Goal: Task Accomplishment & Management: Use online tool/utility

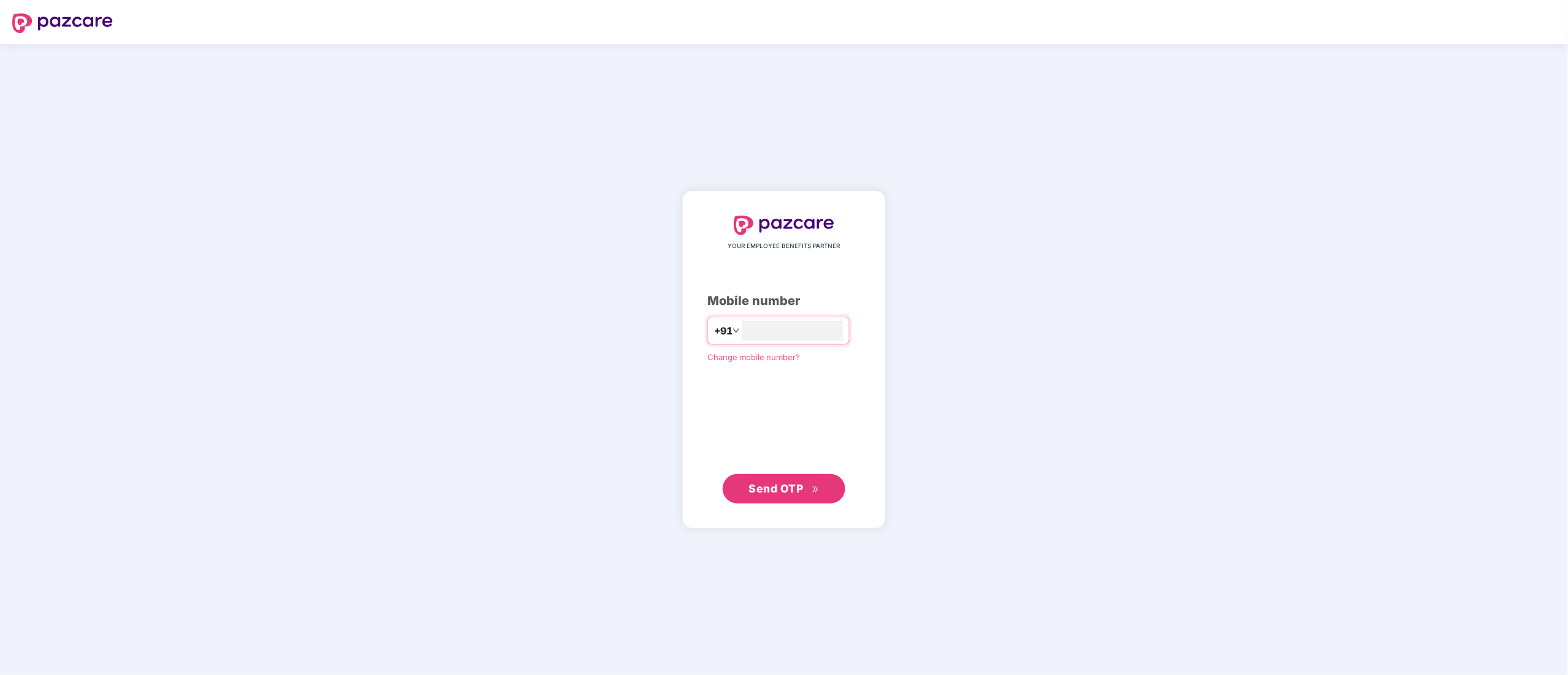
type input "**********"
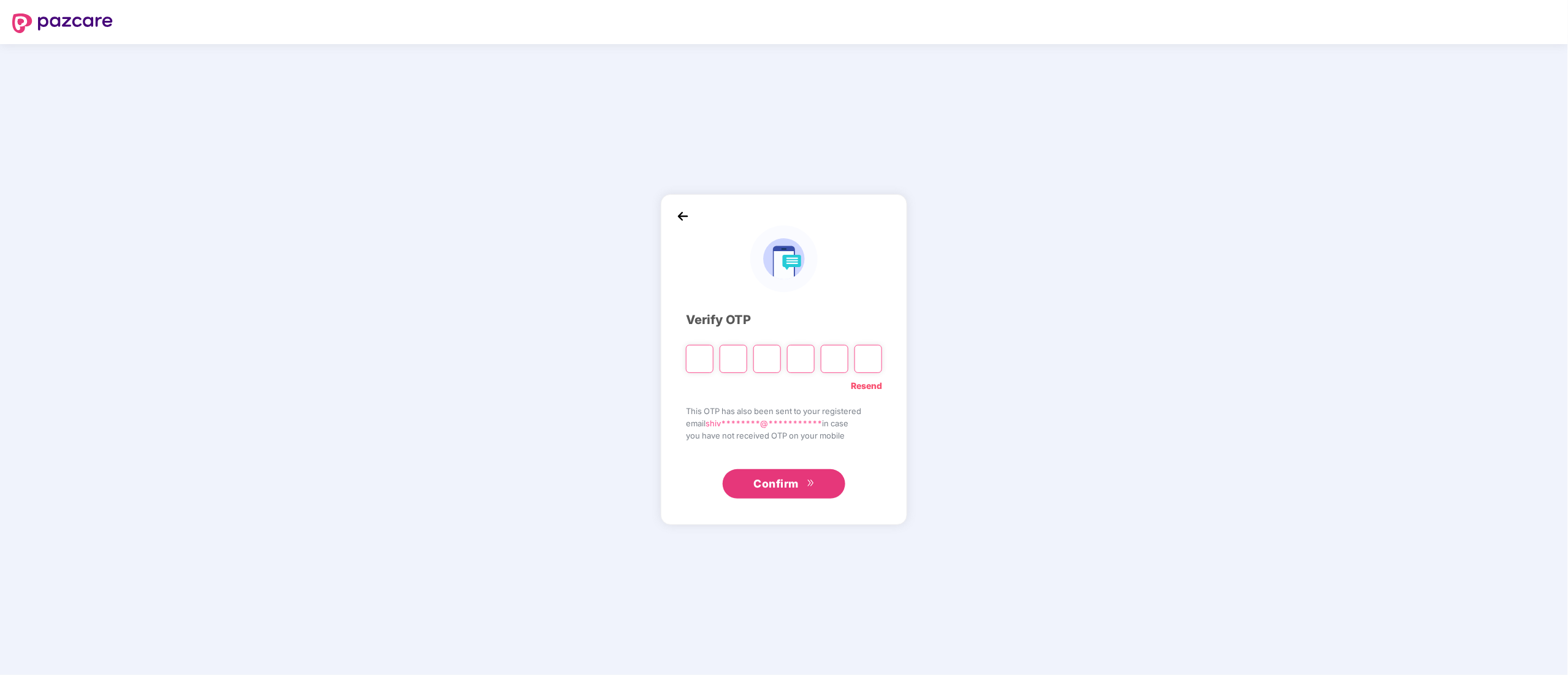
type input "*"
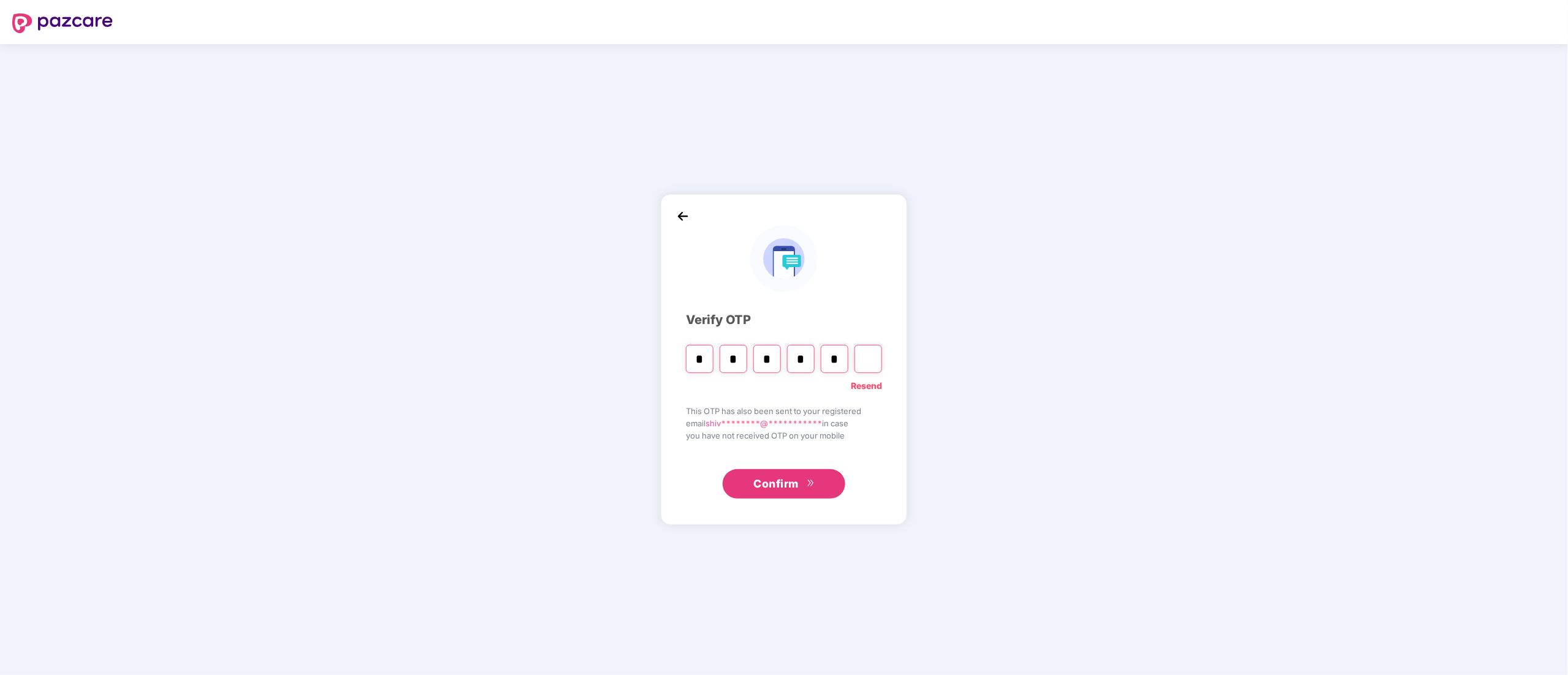
type input "*"
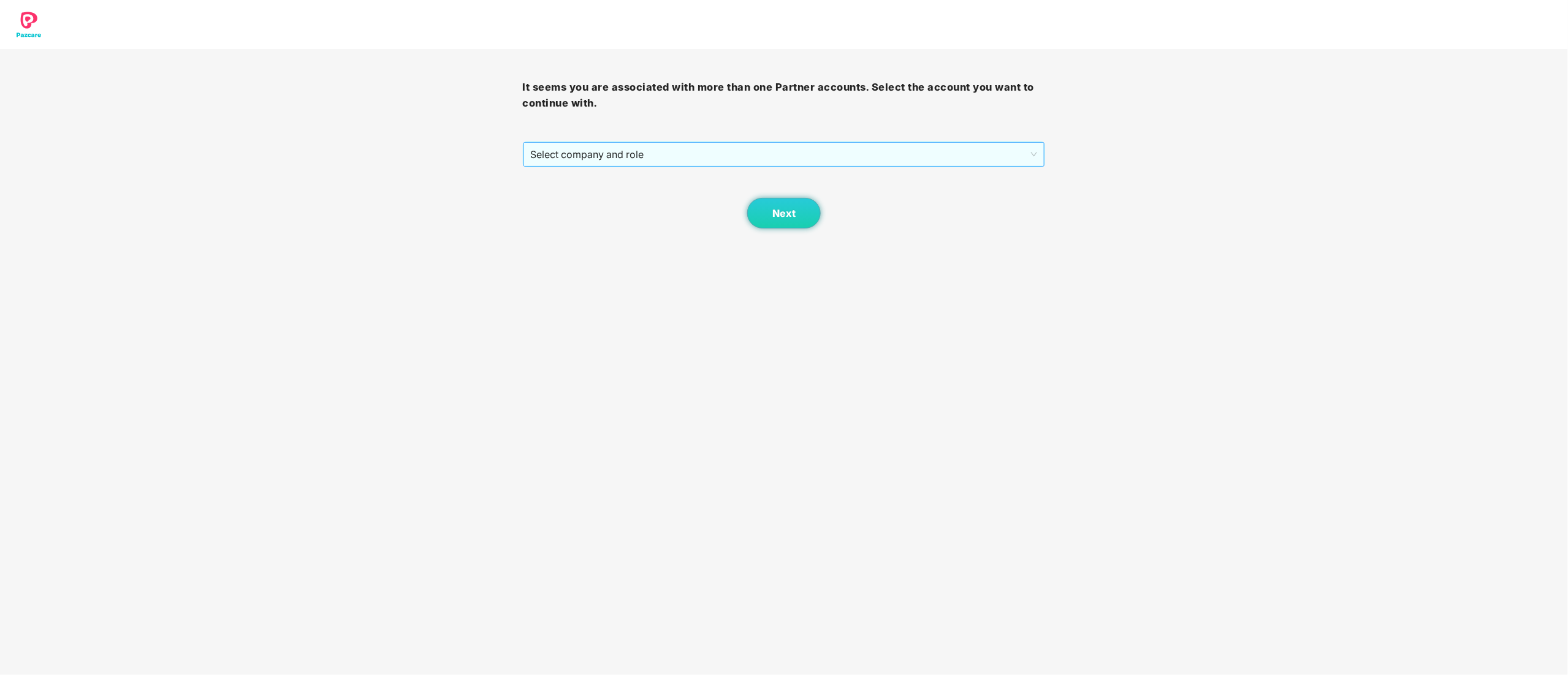
click at [596, 156] on span "Select company and role" at bounding box center [784, 154] width 507 height 23
click at [596, 195] on div "Pazcare - CUSTOMER_SUCCESS" at bounding box center [784, 199] width 508 height 13
click at [784, 215] on span "Next" at bounding box center [784, 213] width 23 height 11
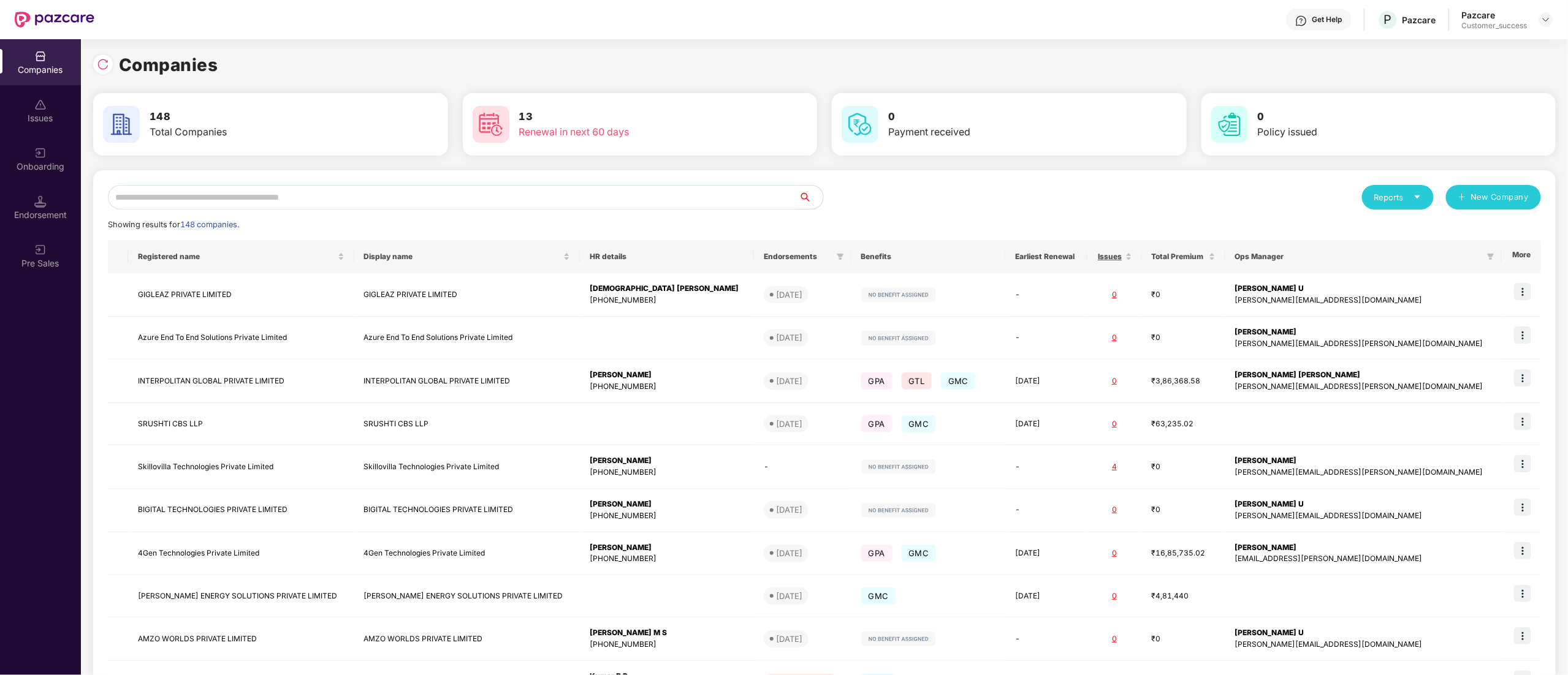
click at [148, 205] on input "text" at bounding box center [453, 198] width 691 height 25
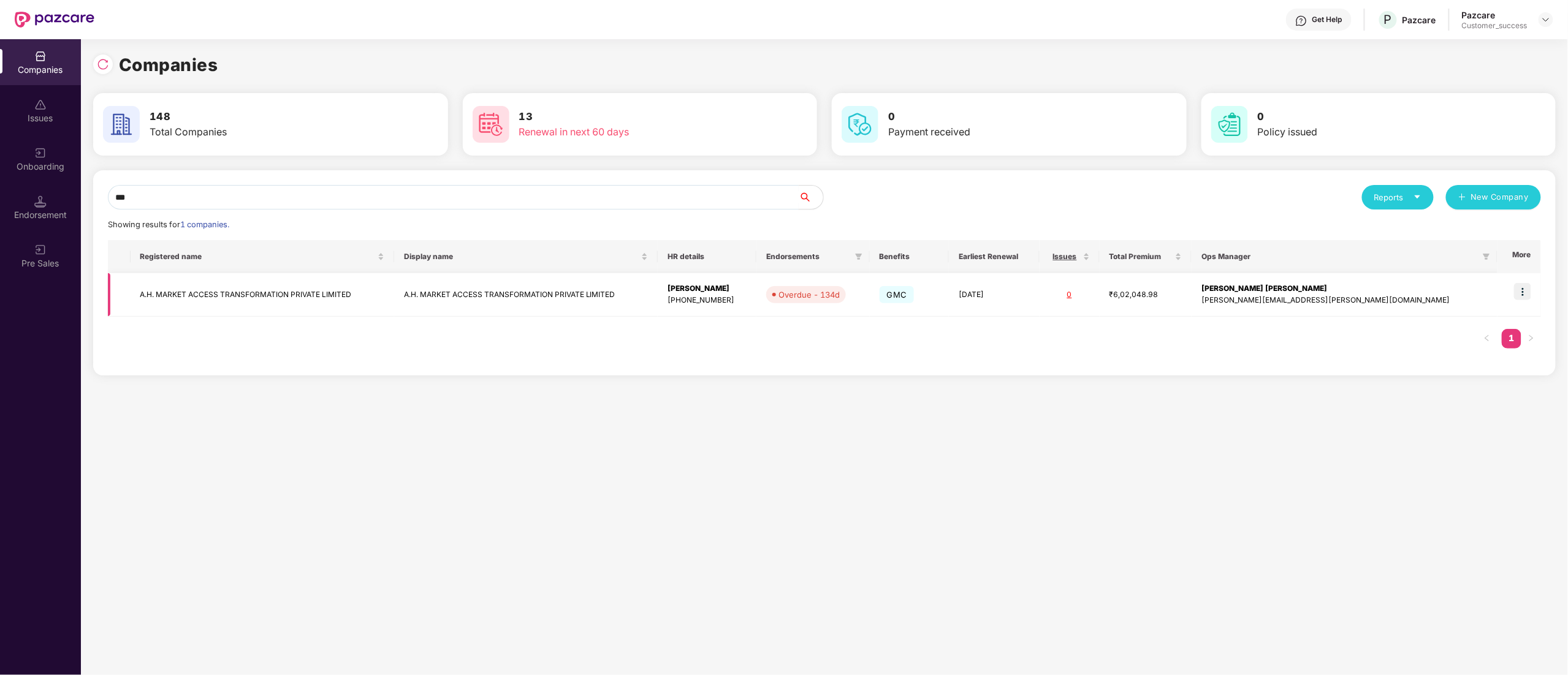
type input "***"
click at [1528, 282] on td at bounding box center [1518, 294] width 43 height 43
click at [1527, 292] on img at bounding box center [1523, 292] width 17 height 17
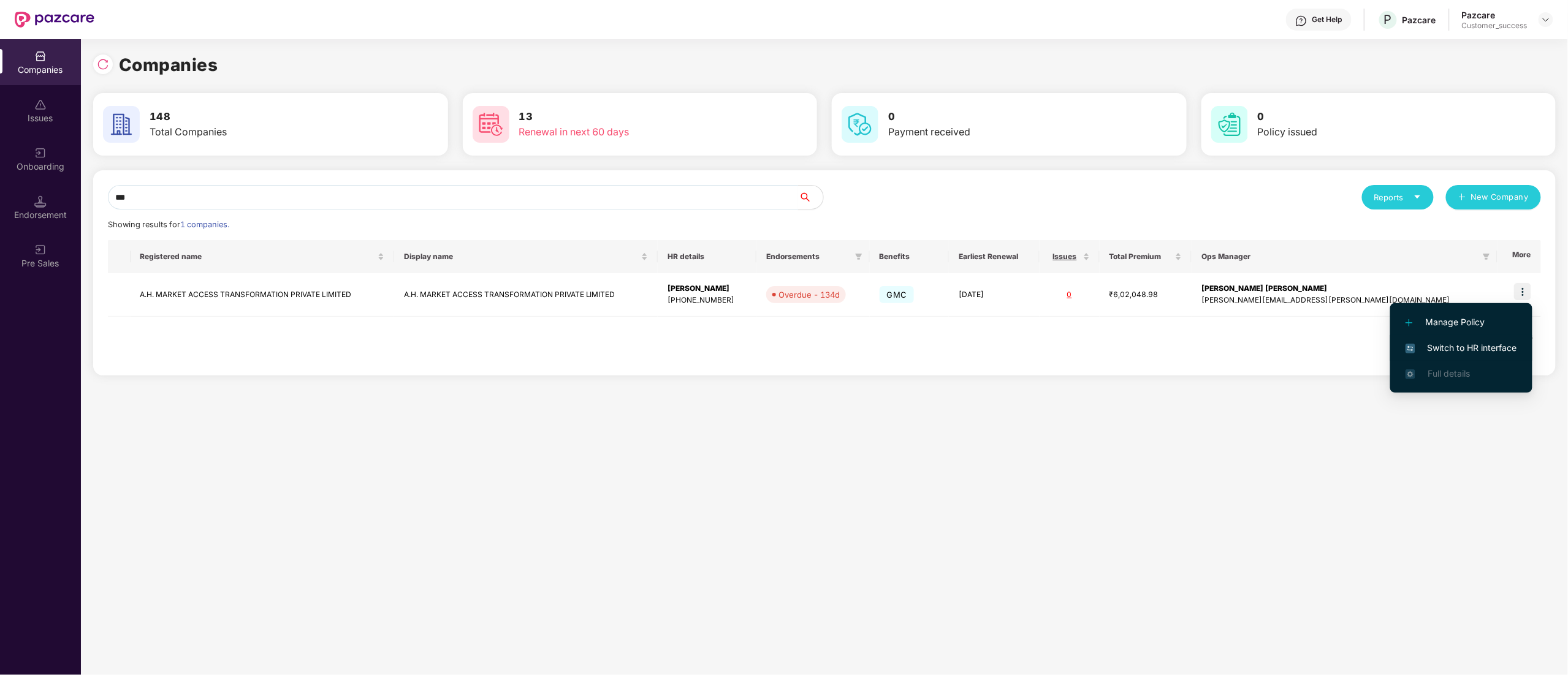
click at [1484, 347] on span "Switch to HR interface" at bounding box center [1461, 348] width 112 height 13
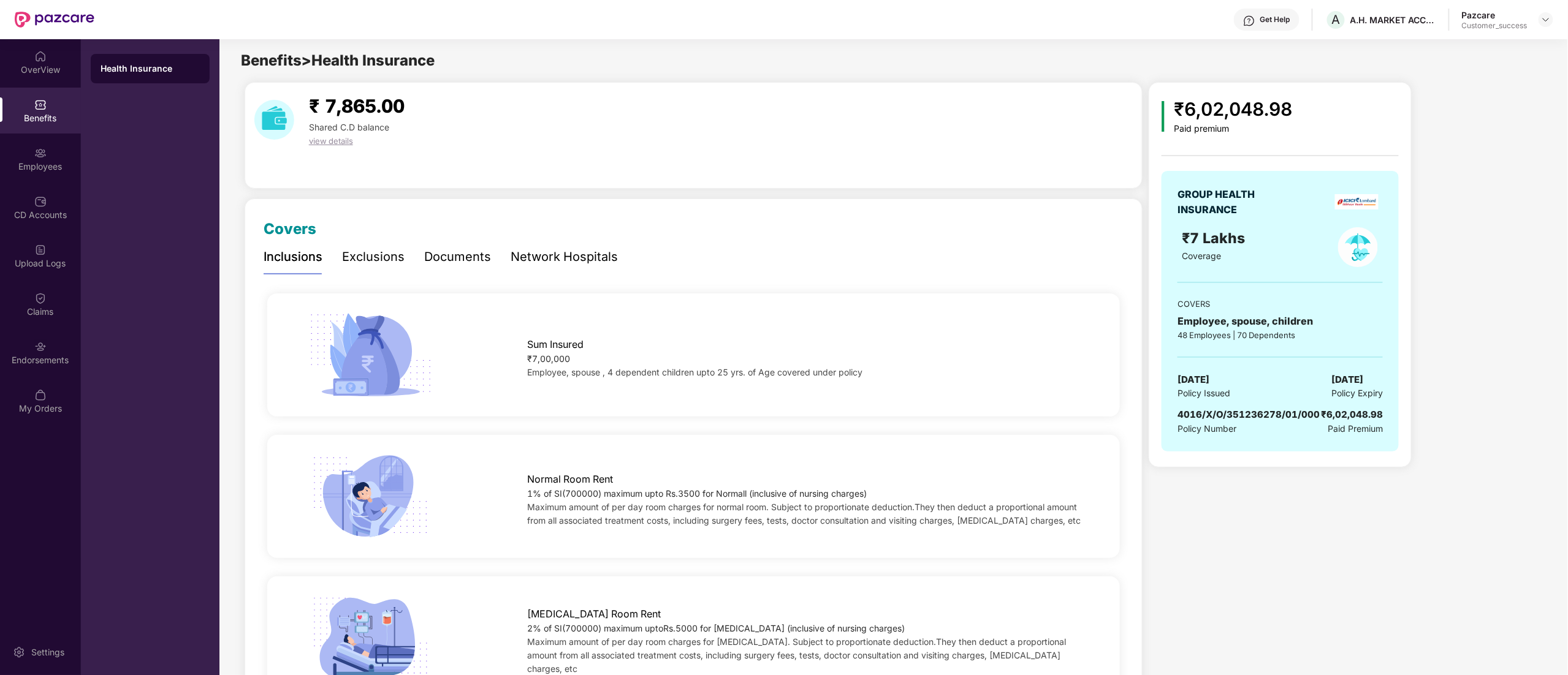
click at [1267, 411] on span "4016/X/O/351236278/01/000" at bounding box center [1248, 414] width 143 height 11
copy span "4016/X/O/351236278/01/000"
click at [1354, 43] on div "A.H. MARKET ACCESS TRANSFORMATION PRIVATE LIMITED" at bounding box center [1402, 48] width 153 height 29
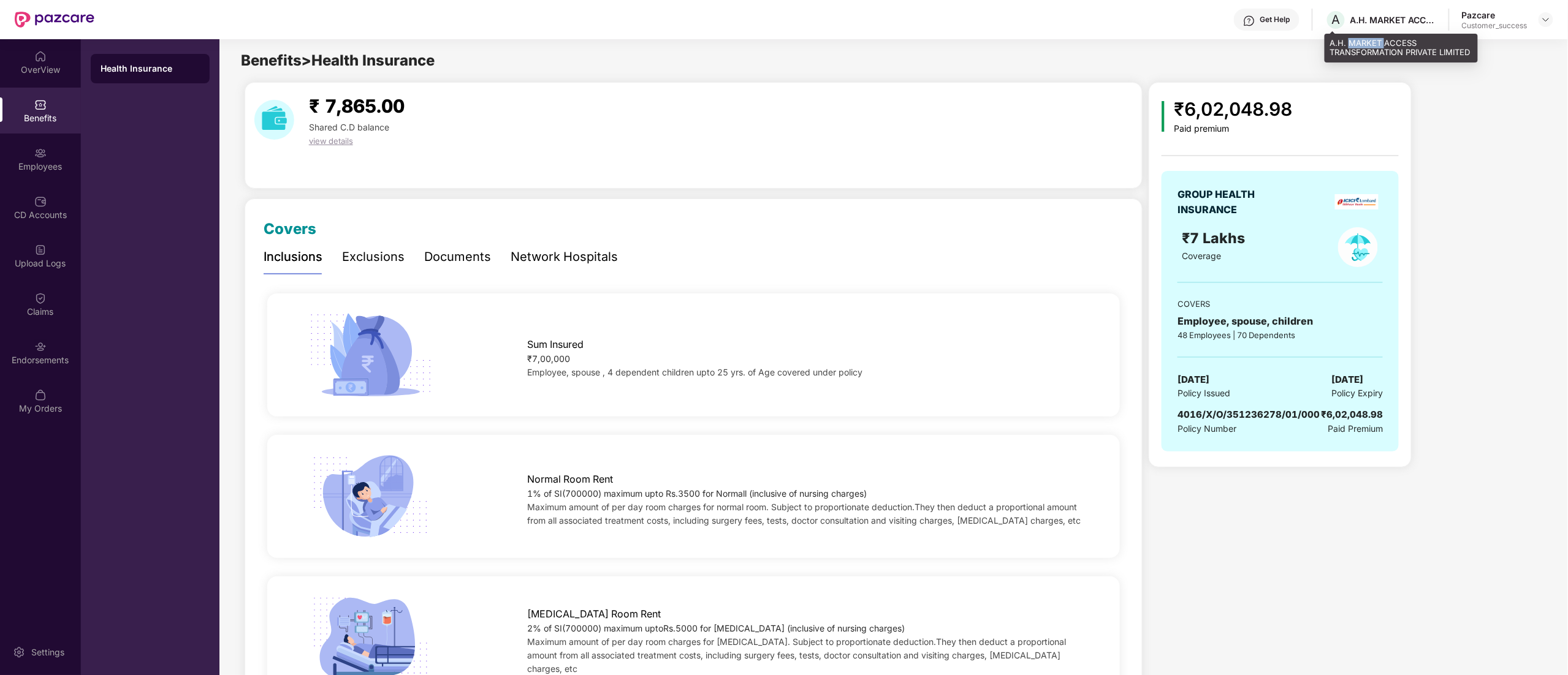
click at [1354, 43] on div "A.H. MARKET ACCESS TRANSFORMATION PRIVATE LIMITED" at bounding box center [1402, 48] width 153 height 29
copy div "A.H. MARKET ACCESS TRANSFORMATION PRIVATE LIMITED"
click at [1543, 23] on img at bounding box center [1546, 19] width 10 height 10
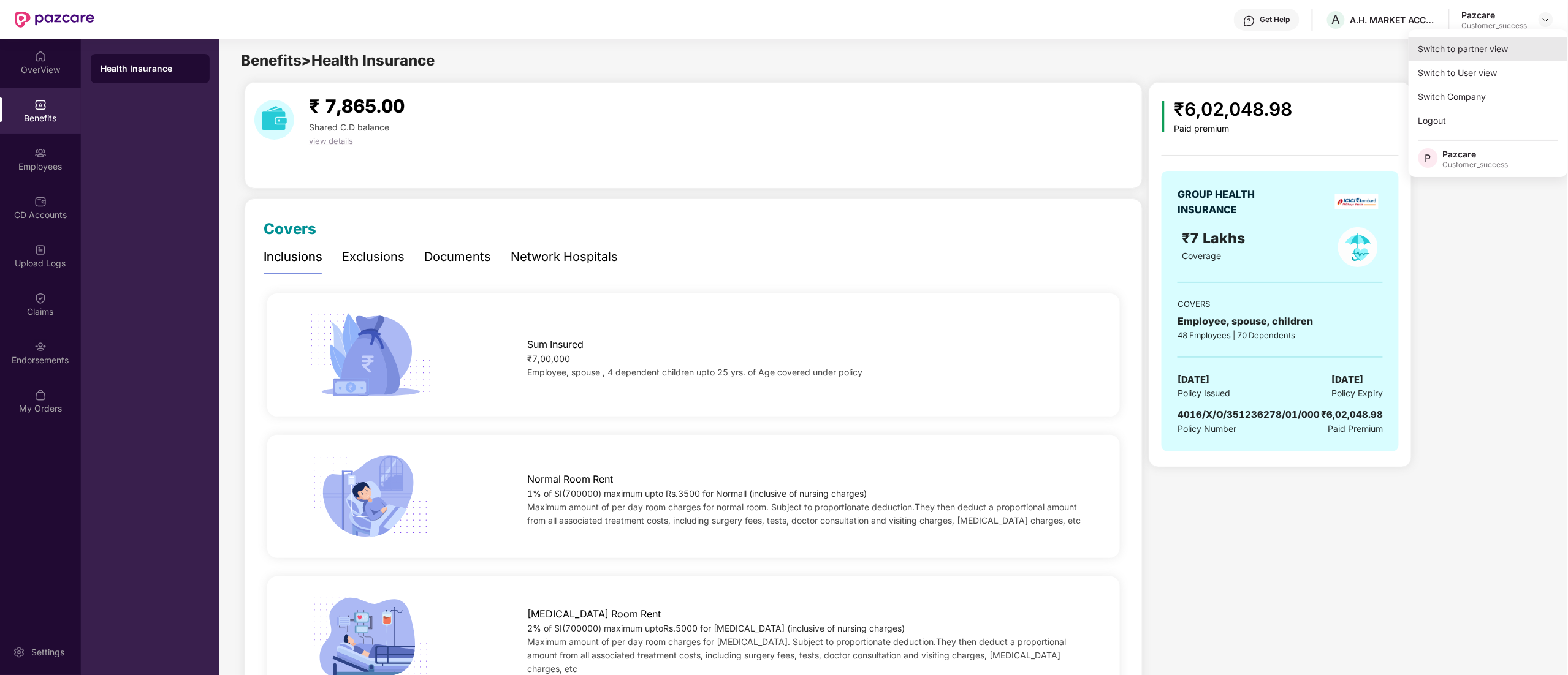
click at [1477, 48] on div "Switch to partner view" at bounding box center [1489, 48] width 160 height 24
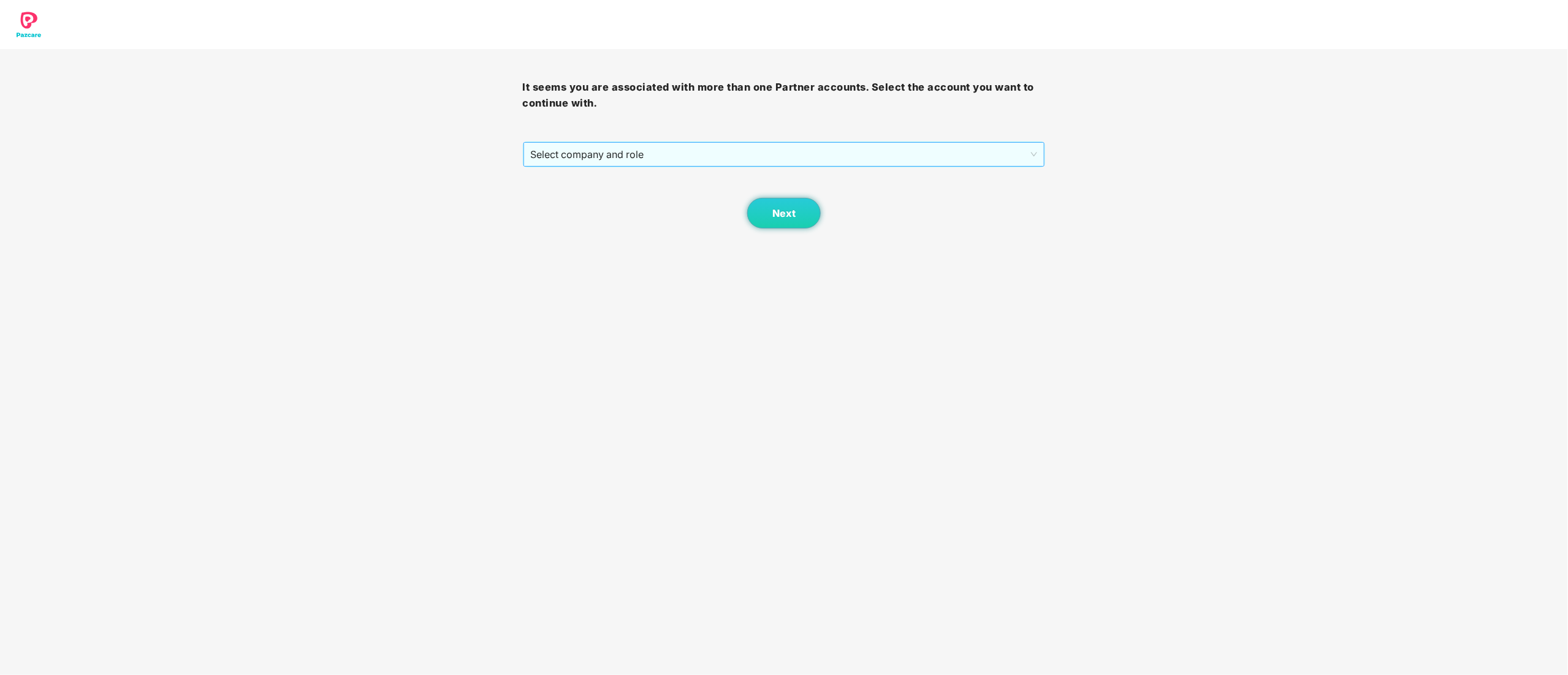
click at [574, 151] on span "Select company and role" at bounding box center [784, 154] width 507 height 23
click at [578, 206] on div "Pazcare - CUSTOMER_SUCCESS" at bounding box center [784, 198] width 523 height 20
click at [767, 215] on button "Next" at bounding box center [784, 213] width 74 height 31
